Goal: Information Seeking & Learning: Learn about a topic

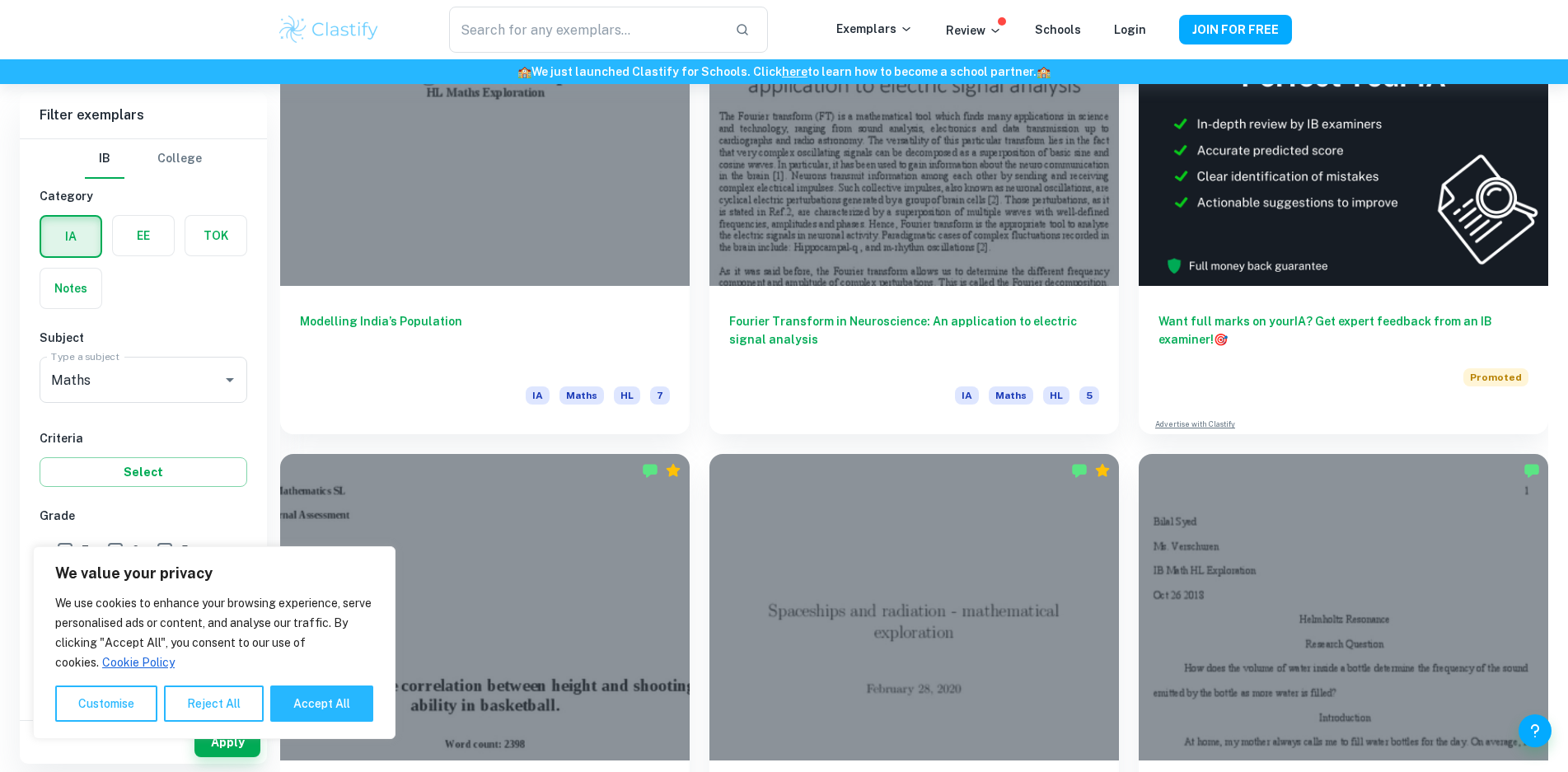
scroll to position [741, 0]
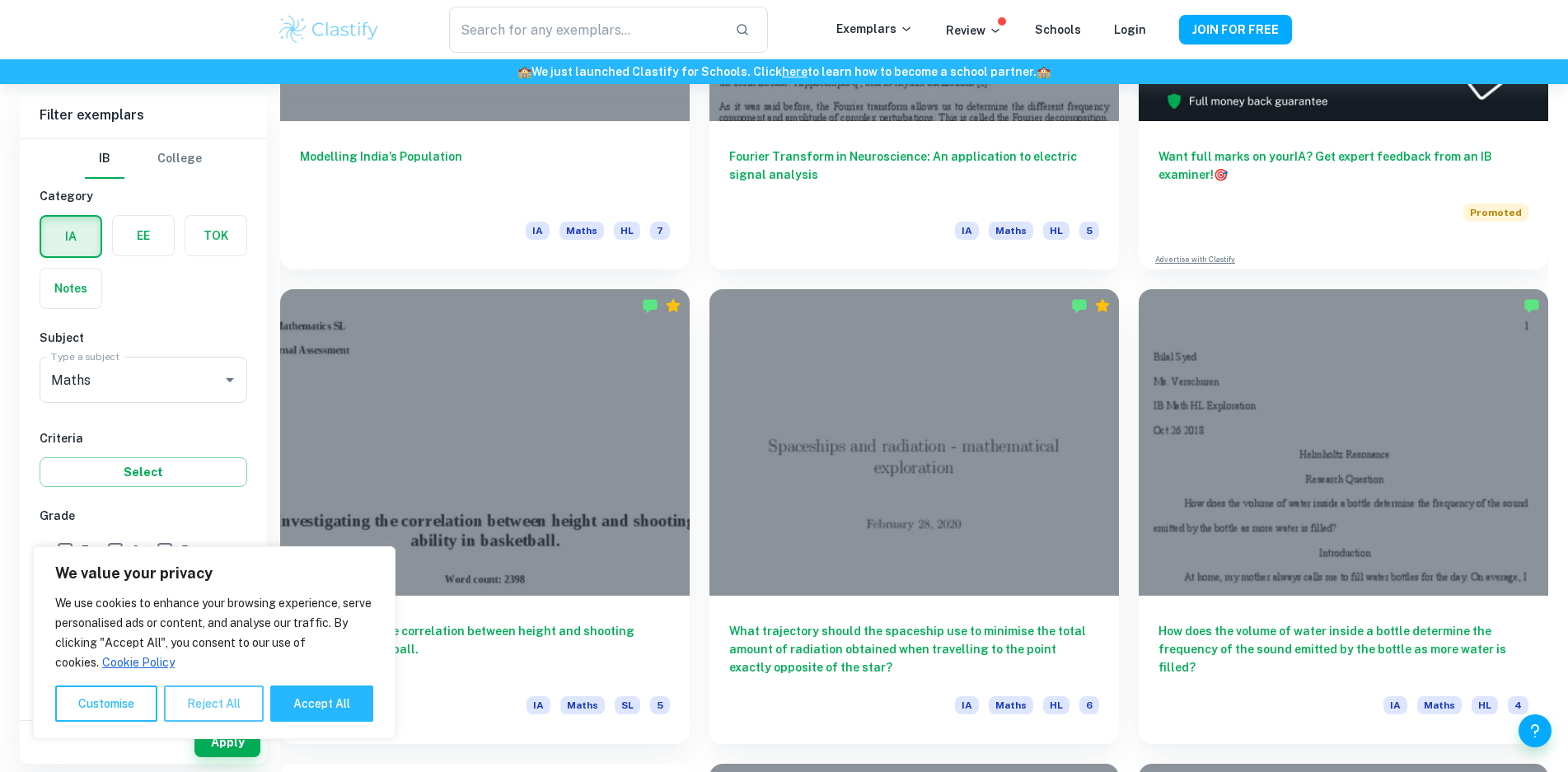
click at [245, 699] on button "Reject All" at bounding box center [213, 704] width 99 height 36
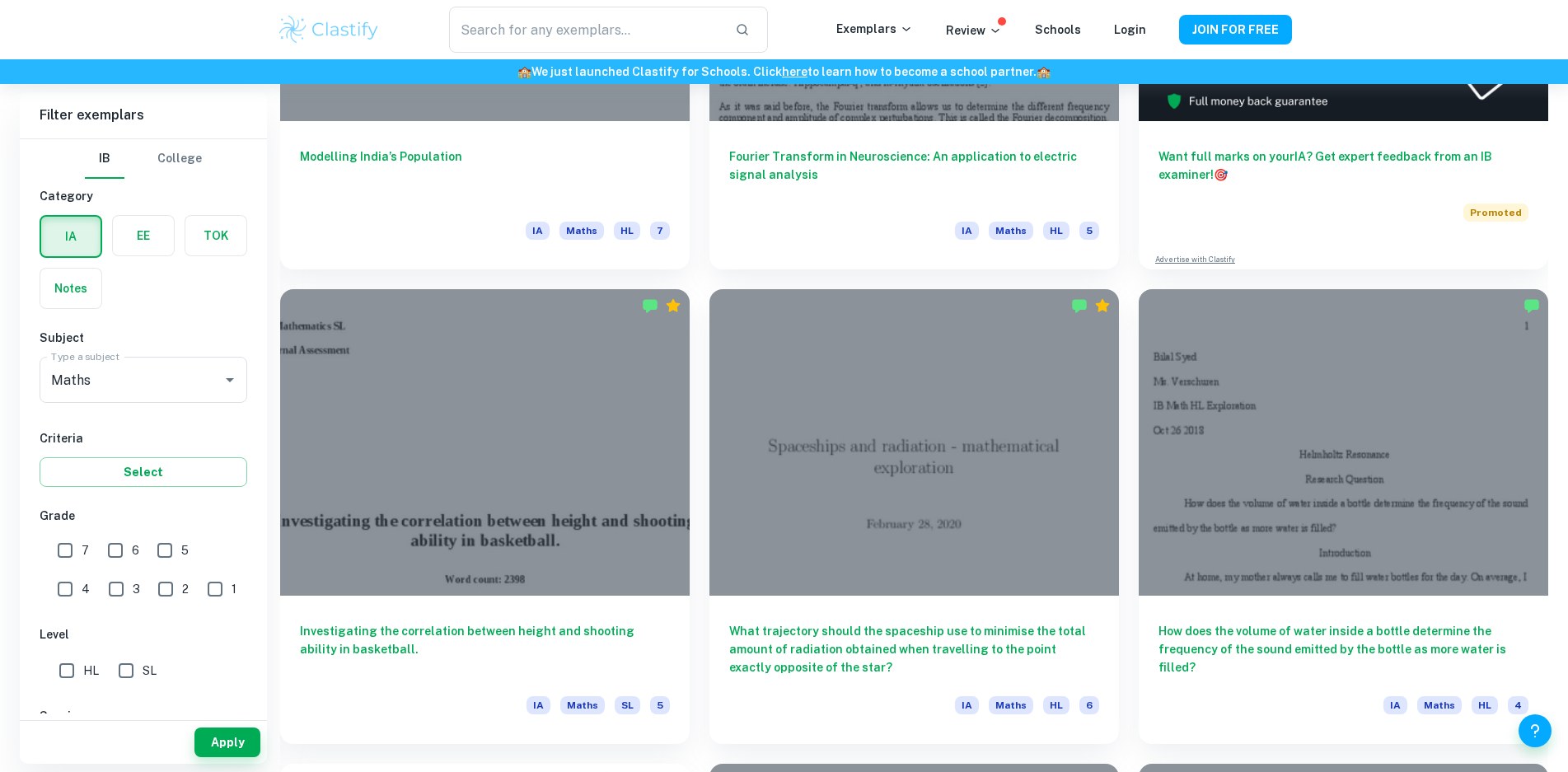
click at [108, 551] on input "6" at bounding box center [115, 550] width 33 height 33
click at [122, 557] on input "6" at bounding box center [115, 550] width 33 height 33
checkbox input "false"
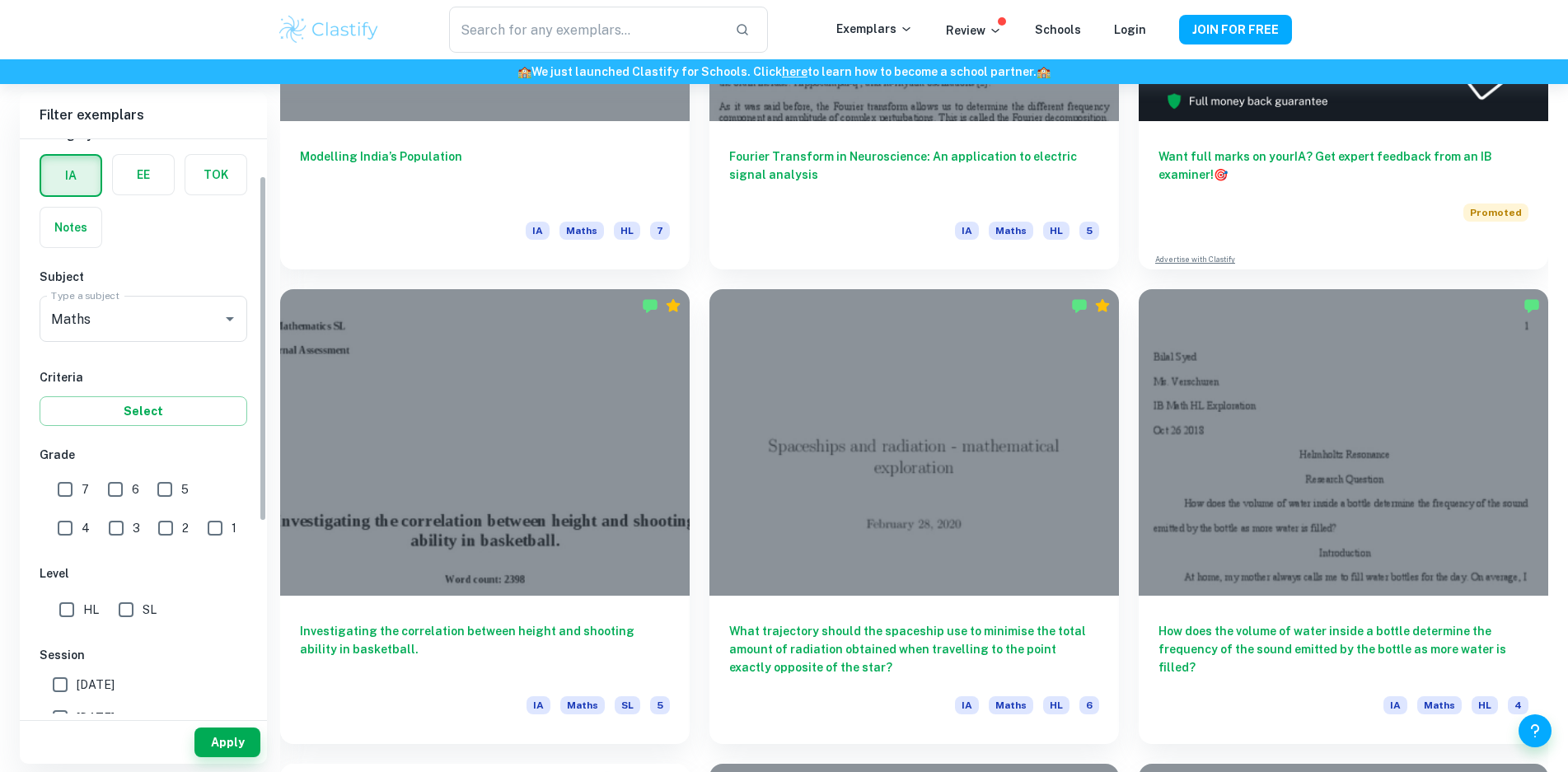
scroll to position [164, 0]
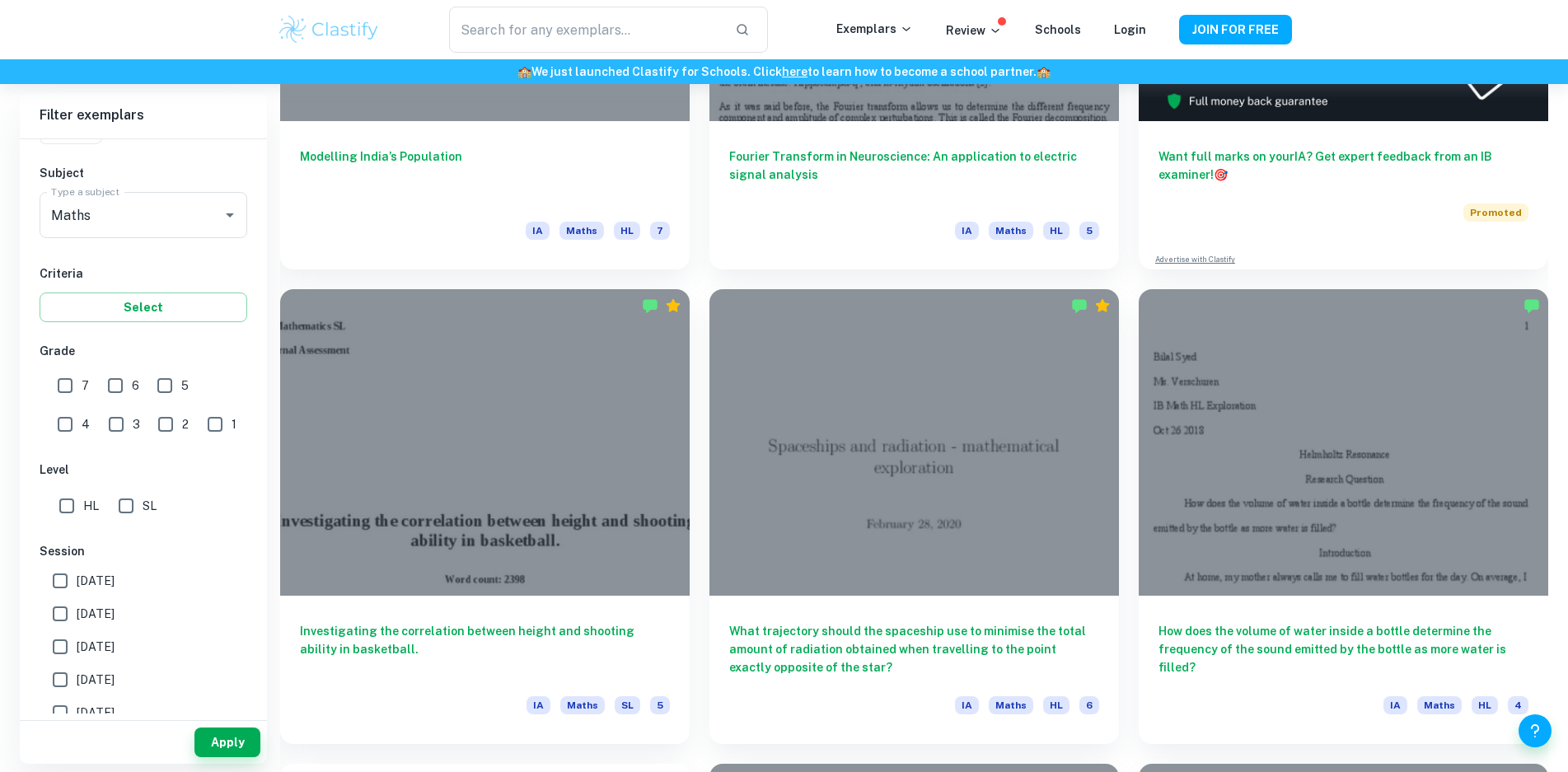
click at [70, 513] on input "HL" at bounding box center [67, 506] width 33 height 33
click at [58, 513] on input "HL" at bounding box center [67, 506] width 33 height 33
checkbox input "false"
click at [129, 502] on input "SL" at bounding box center [126, 506] width 33 height 33
checkbox input "true"
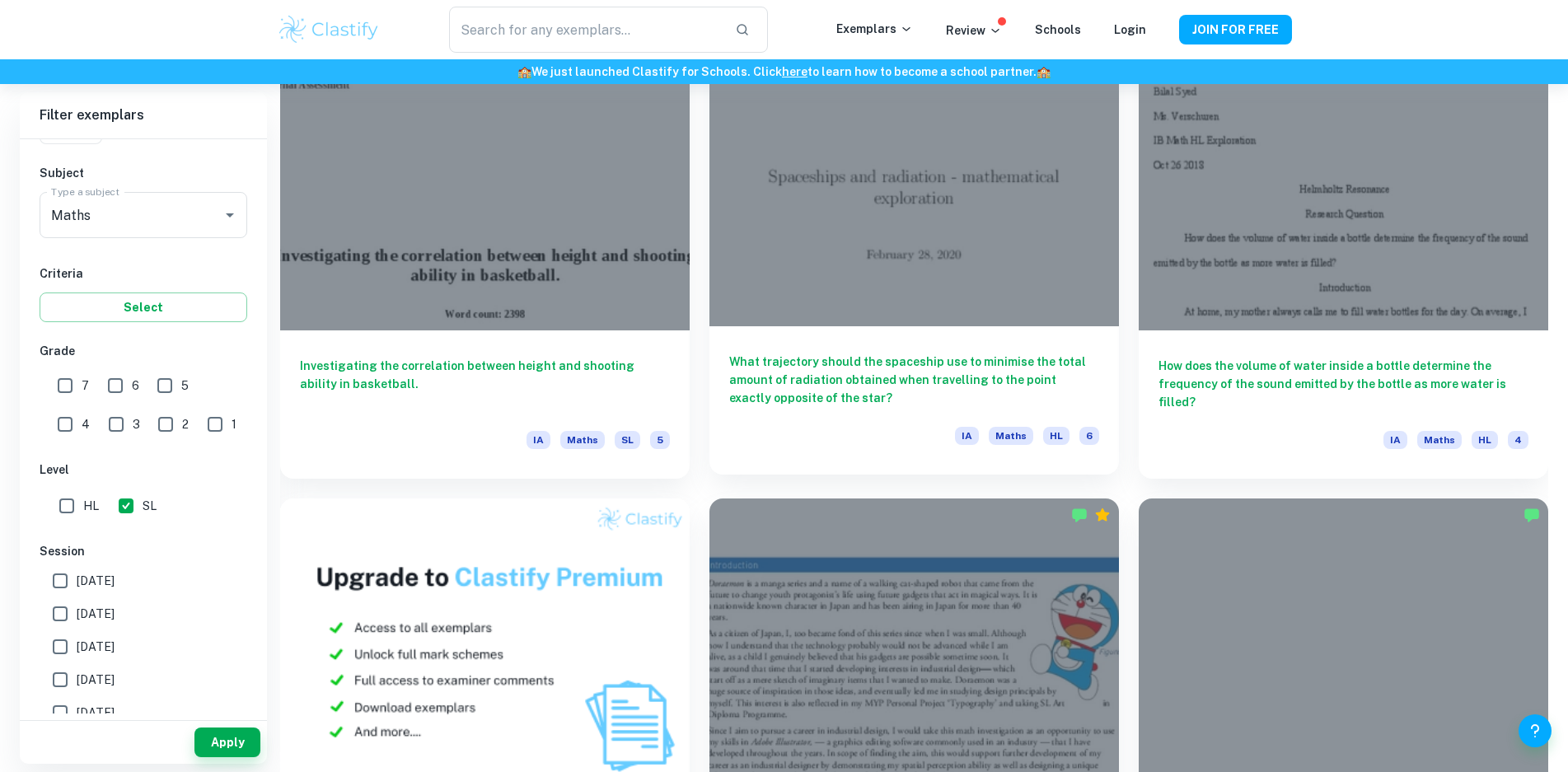
scroll to position [823, 0]
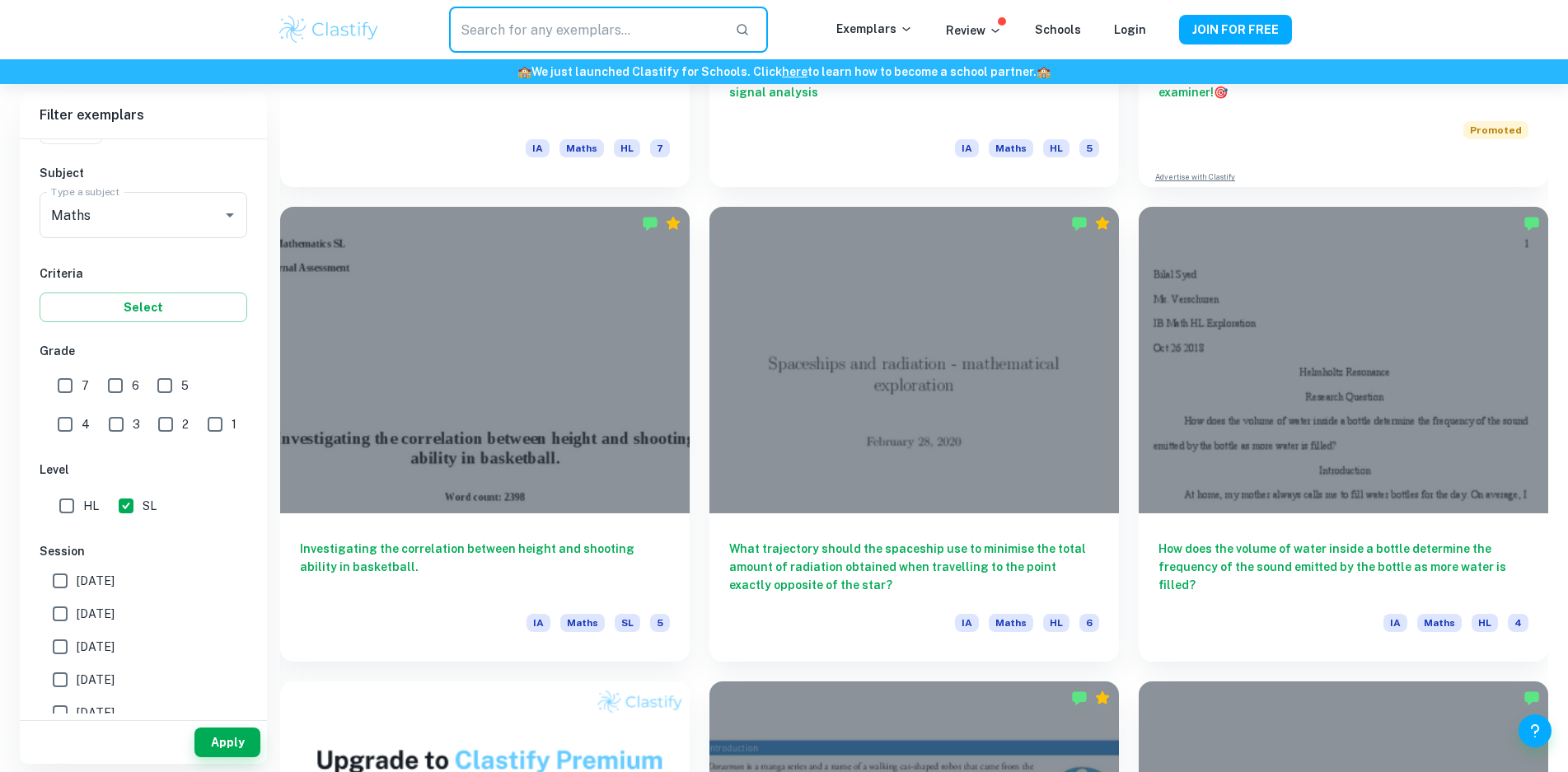
drag, startPoint x: 550, startPoint y: 15, endPoint x: 594, endPoint y: 26, distance: 45.4
click at [550, 15] on input "text" at bounding box center [585, 30] width 272 height 46
type input "MIRROR"
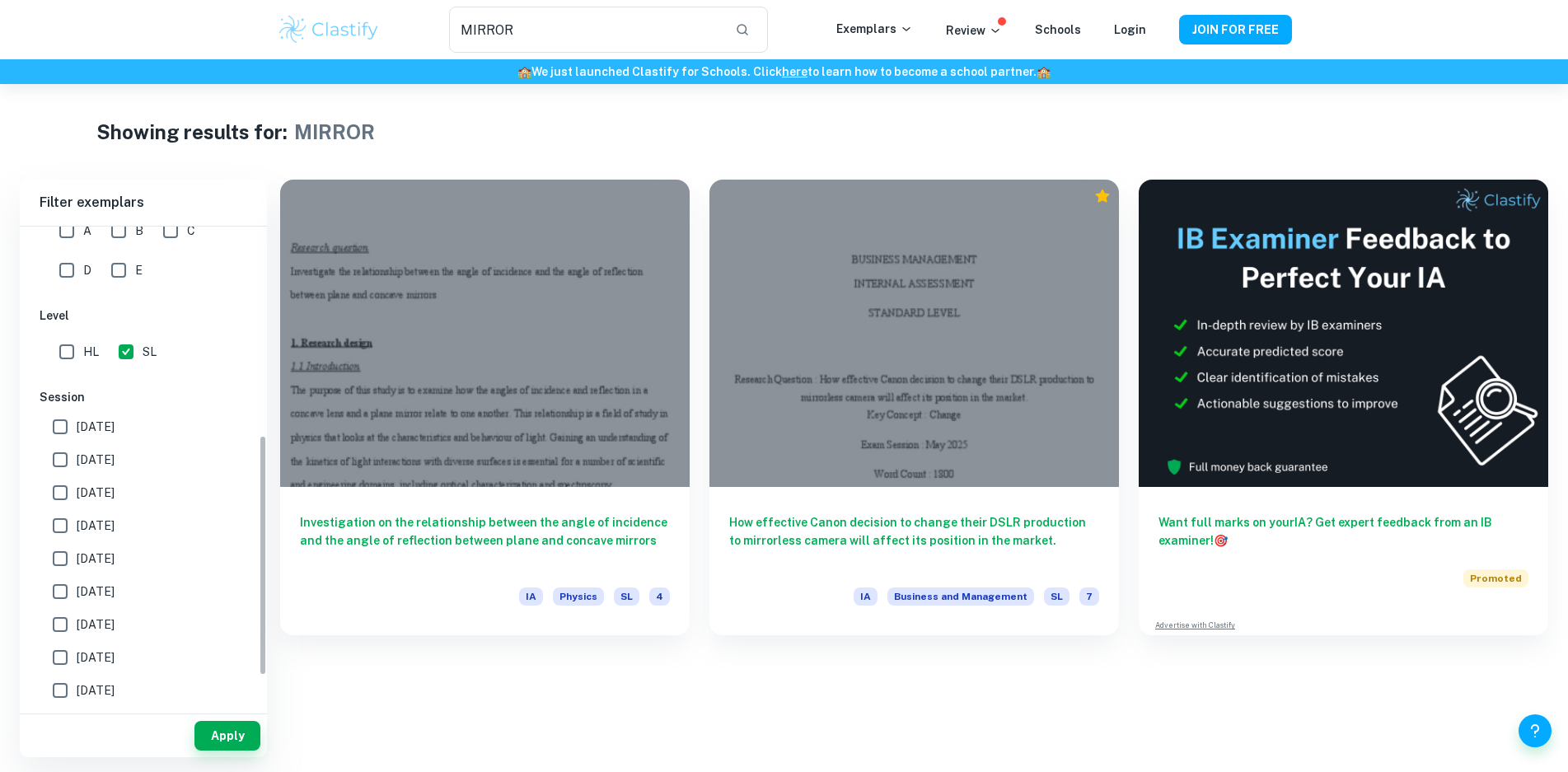
scroll to position [478, 0]
click at [60, 391] on input "[DATE]" at bounding box center [60, 394] width 33 height 33
checkbox input "true"
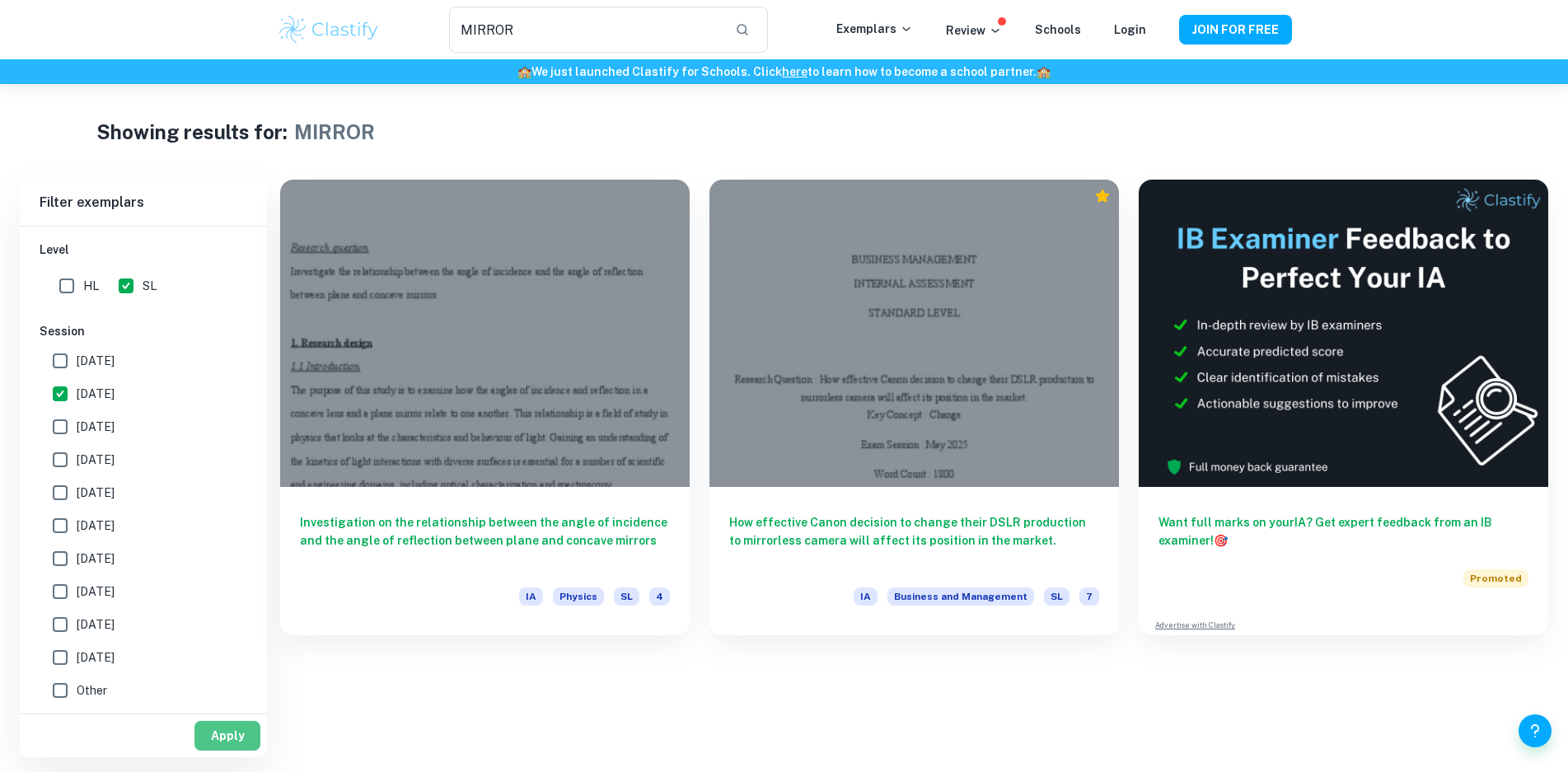
click at [217, 729] on button "Apply" at bounding box center [227, 735] width 66 height 30
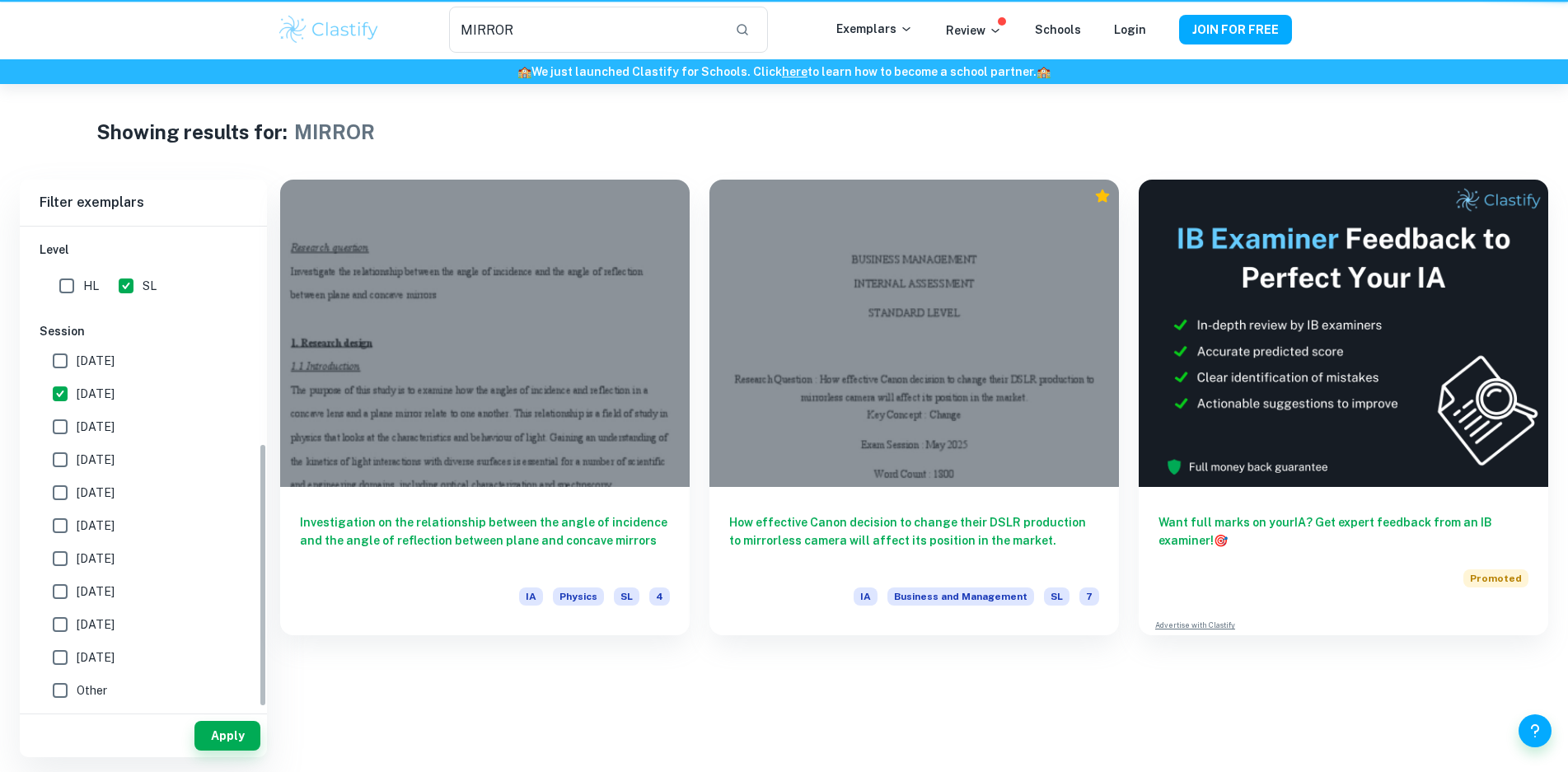
scroll to position [395, 0]
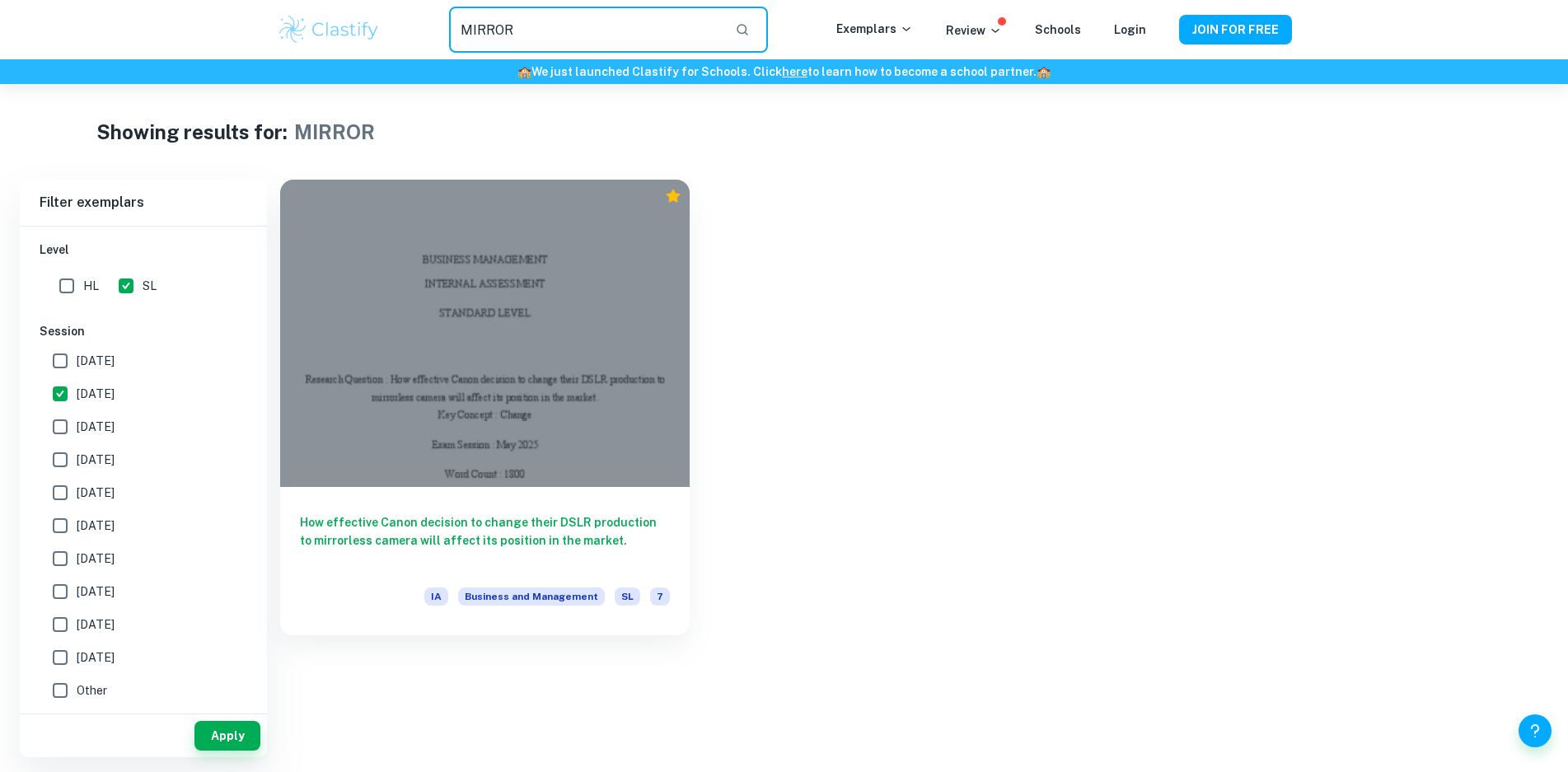
click at [584, 37] on input "MIRROR" at bounding box center [585, 30] width 272 height 46
type input "M"
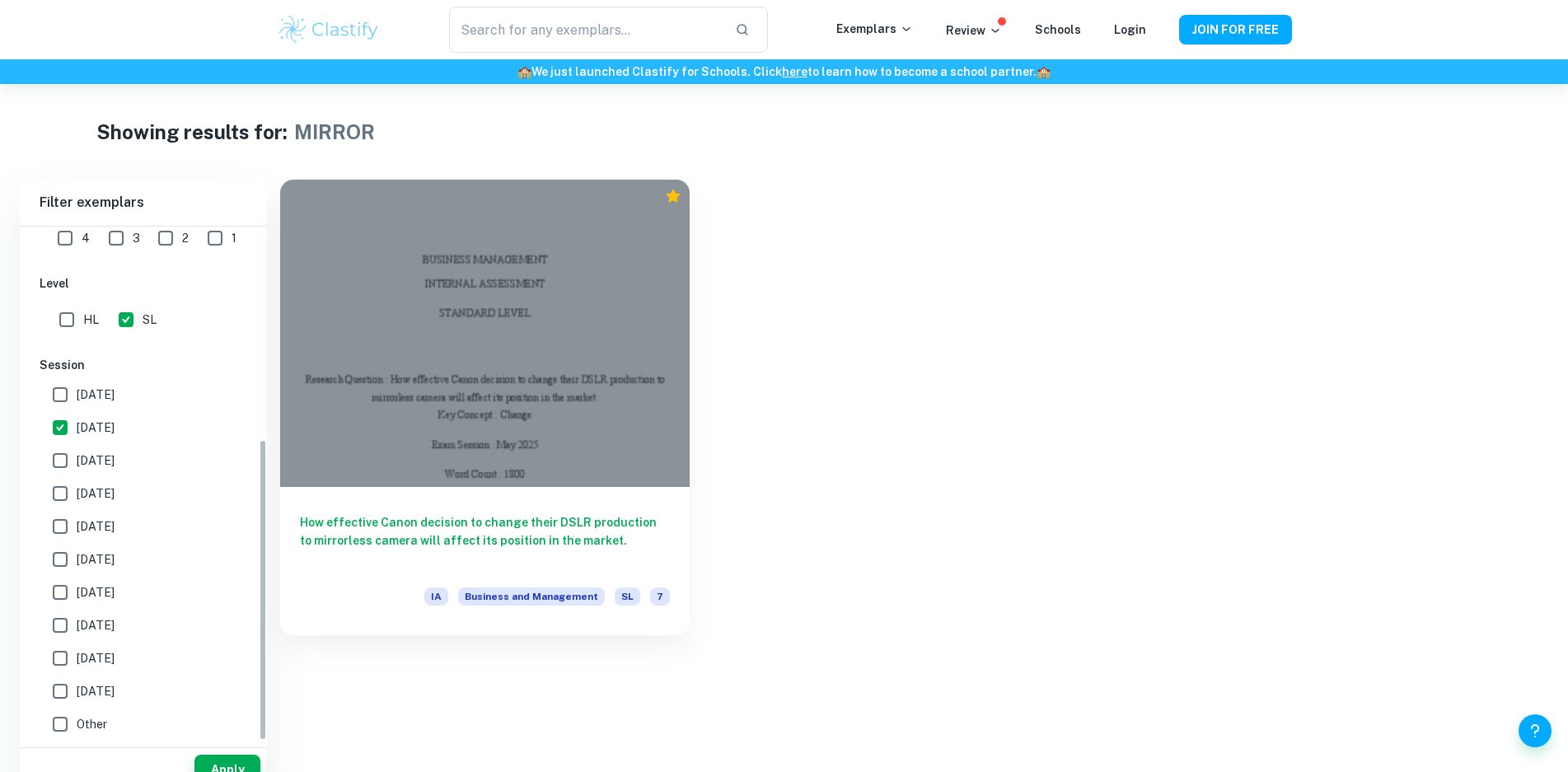
scroll to position [311, 0]
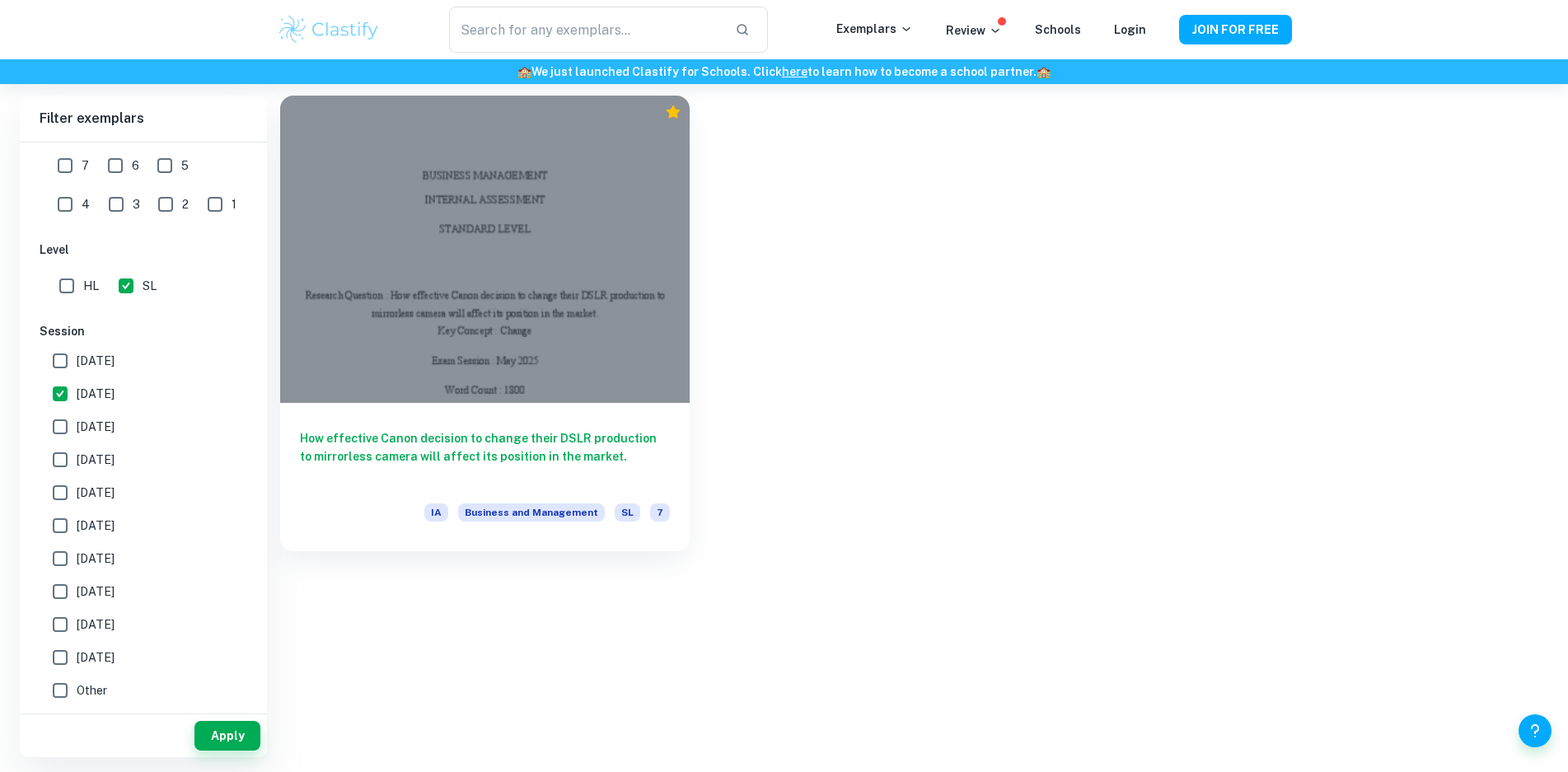
click at [69, 423] on input "[DATE]" at bounding box center [60, 426] width 33 height 33
checkbox input "true"
drag, startPoint x: 213, startPoint y: 735, endPoint x: 238, endPoint y: 731, distance: 25.3
click at [215, 735] on button "Apply" at bounding box center [227, 735] width 66 height 30
type input "MIRROR"
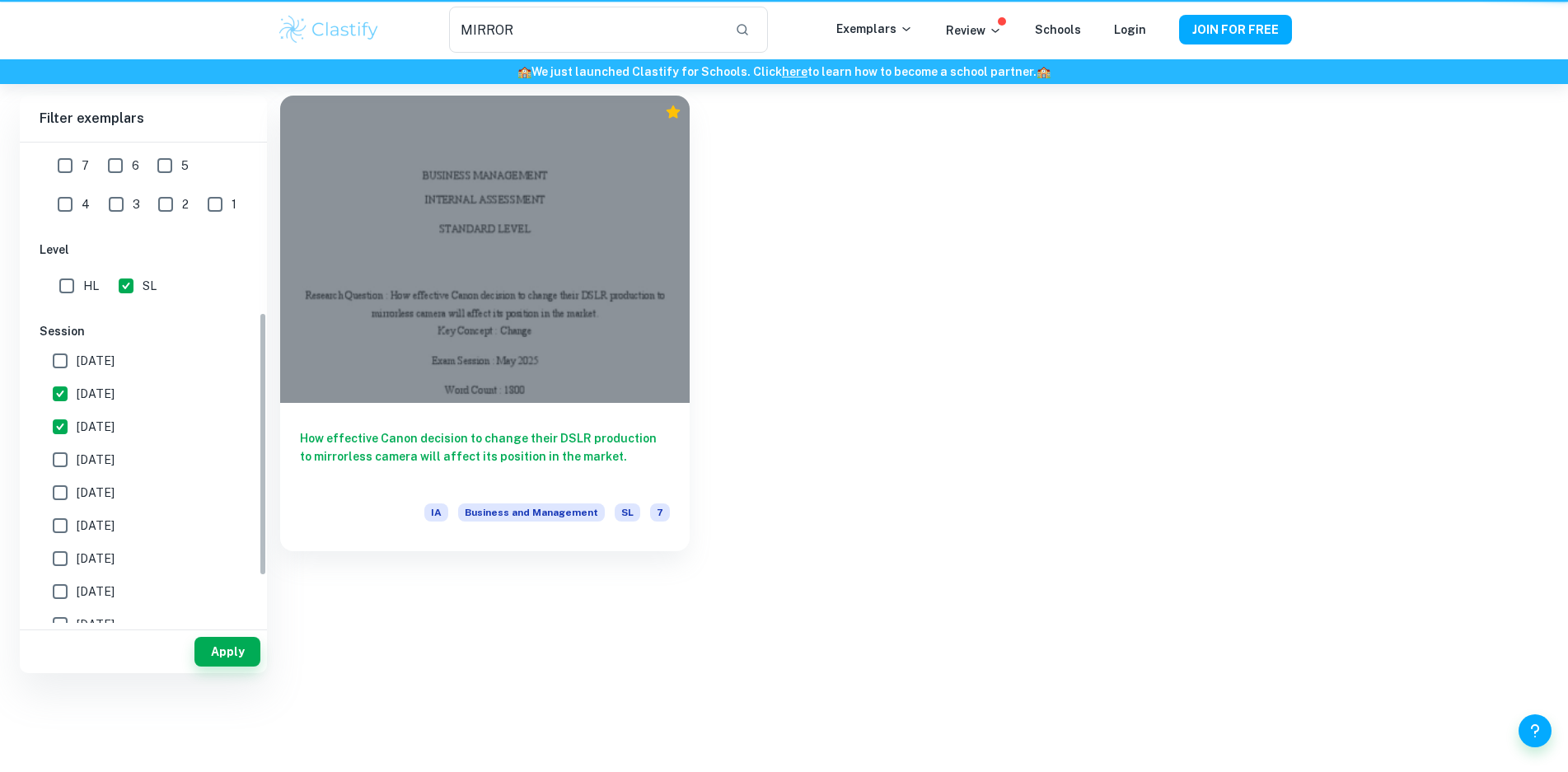
scroll to position [0, 0]
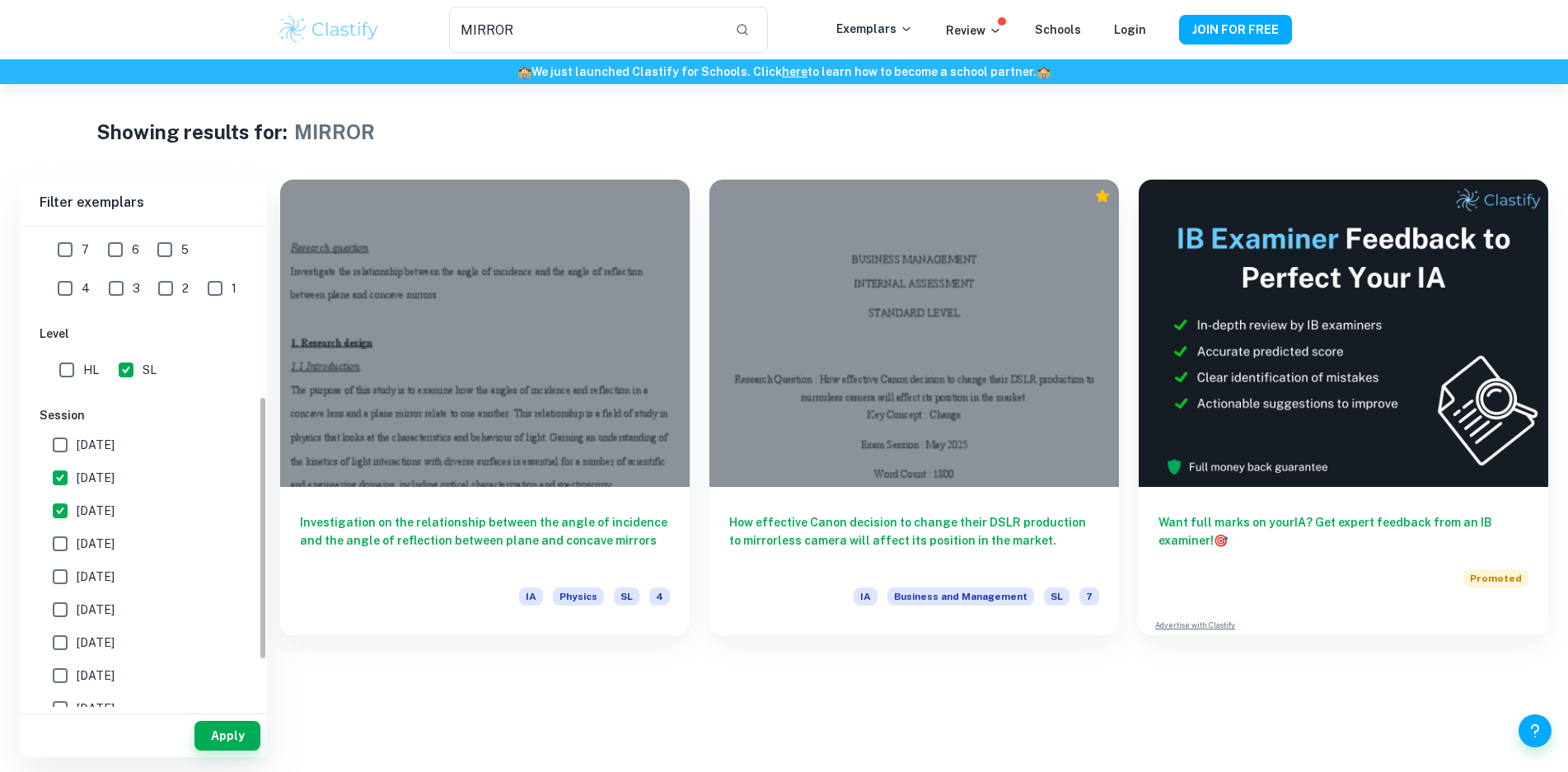
click at [71, 544] on input "[DATE]" at bounding box center [60, 543] width 33 height 33
checkbox input "true"
